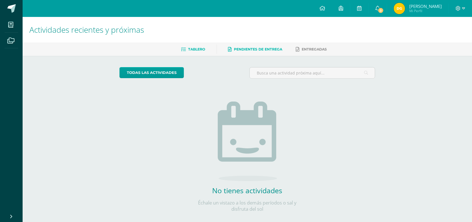
click at [239, 47] on span "Pendientes de entrega" at bounding box center [258, 49] width 48 height 4
click at [190, 47] on link "Tablero" at bounding box center [193, 49] width 24 height 9
click at [378, 9] on span "3" at bounding box center [380, 10] width 6 height 6
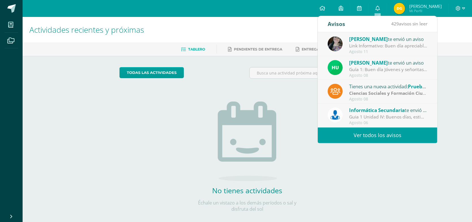
scroll to position [94, 0]
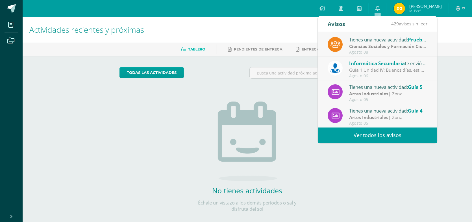
click at [356, 136] on link "Ver todos los avisos" at bounding box center [376, 136] width 119 height 16
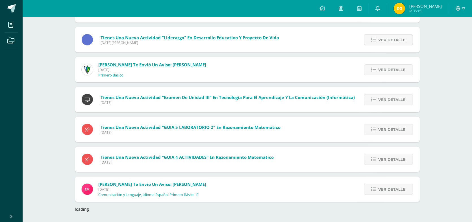
scroll to position [479, 0]
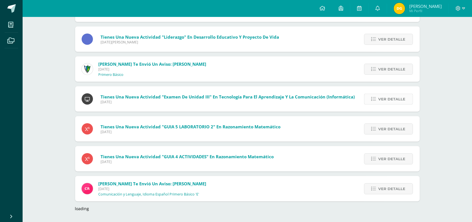
click at [401, 100] on span "Ver detalle" at bounding box center [391, 99] width 27 height 10
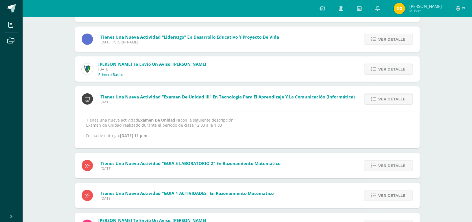
click at [202, 138] on p "Tienes una nueva actividad Examen De Unidad III con la siguiente descripción: E…" at bounding box center [247, 128] width 322 height 21
click at [143, 130] on p "Tienes una nueva actividad Examen De Unidad III con la siguiente descripción: E…" at bounding box center [247, 128] width 322 height 21
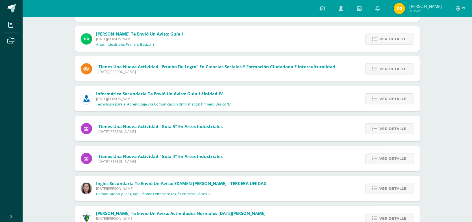
scroll to position [0, 0]
